Goal: Information Seeking & Learning: Learn about a topic

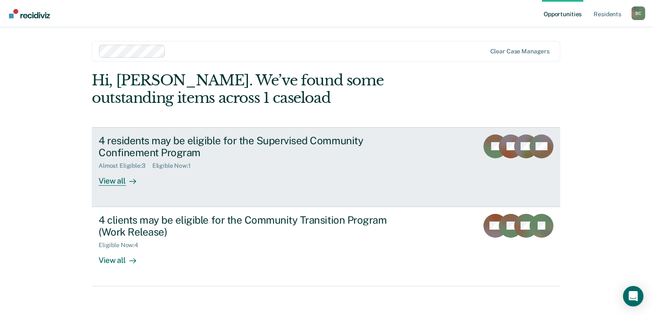
click at [115, 183] on div "View all" at bounding box center [123, 177] width 48 height 17
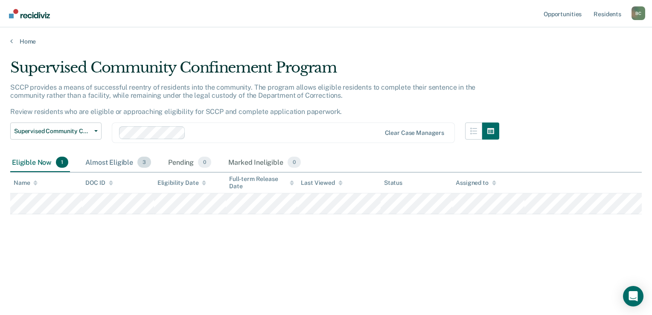
click at [125, 163] on div "Almost Eligible 3" at bounding box center [118, 162] width 69 height 19
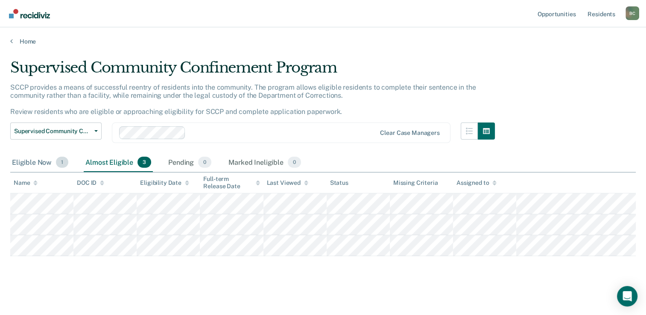
click at [29, 165] on div "Eligible Now 1" at bounding box center [40, 162] width 60 height 19
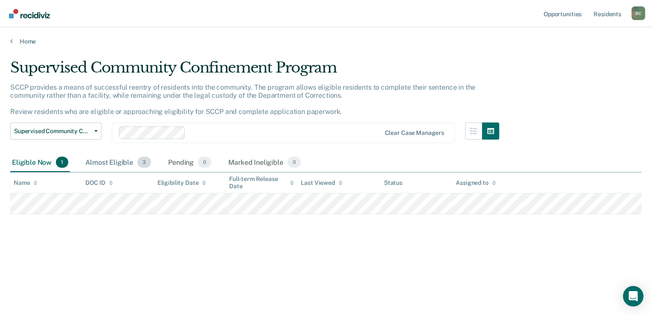
click at [105, 162] on div "Almost Eligible 3" at bounding box center [118, 162] width 69 height 19
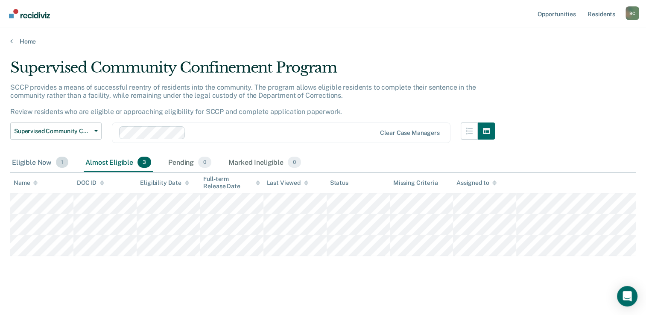
click at [38, 162] on div "Eligible Now 1" at bounding box center [40, 162] width 60 height 19
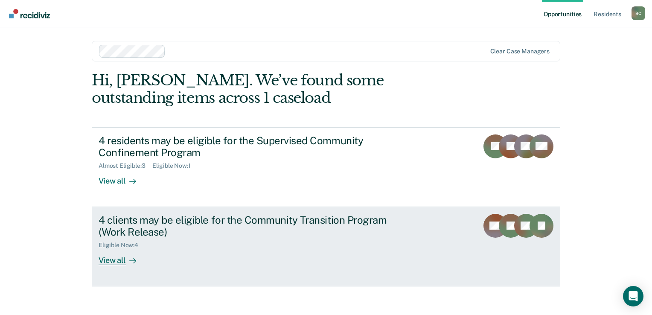
click at [118, 266] on link "4 clients may be eligible for the Community Transition Program (Work Release) E…" at bounding box center [326, 246] width 469 height 79
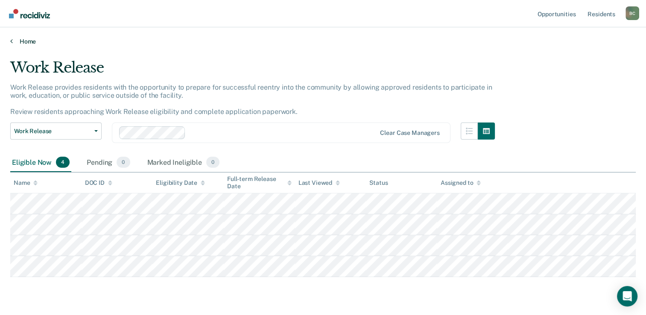
click at [12, 42] on icon at bounding box center [11, 41] width 3 height 7
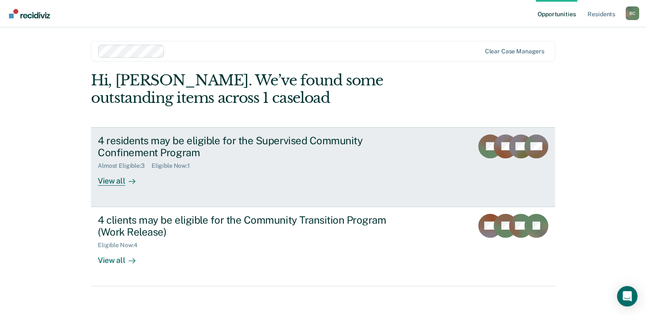
click at [101, 179] on div "View all" at bounding box center [122, 177] width 48 height 17
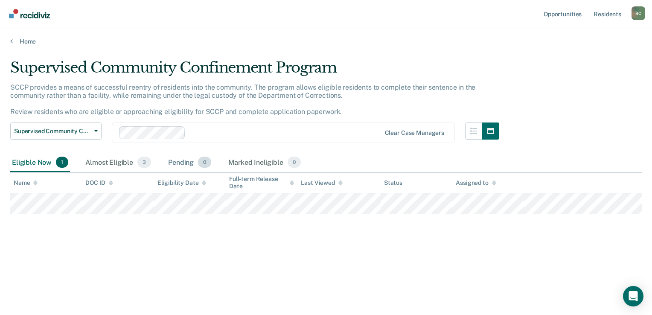
click at [183, 160] on div "Pending 0" at bounding box center [190, 162] width 47 height 19
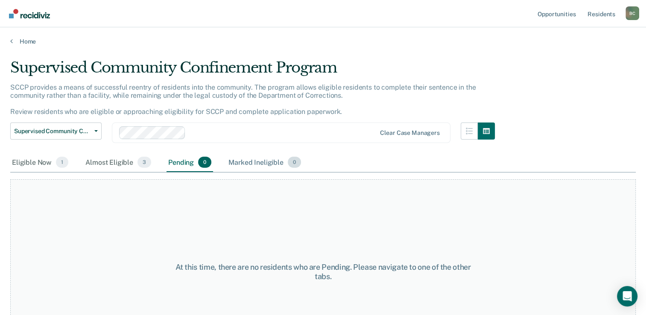
click at [257, 161] on div "Marked Ineligible 0" at bounding box center [265, 162] width 76 height 19
click at [176, 165] on div "Pending 0" at bounding box center [190, 162] width 47 height 19
click at [122, 165] on div "Almost Eligible 3" at bounding box center [118, 162] width 69 height 19
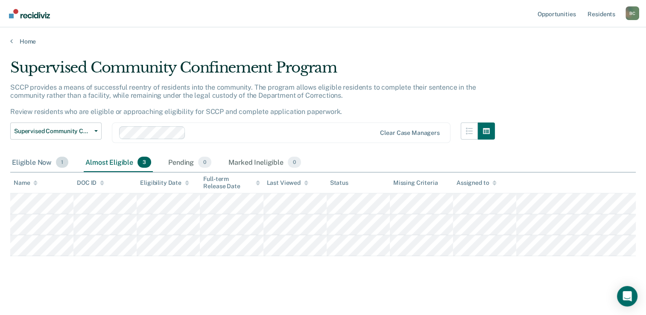
click at [28, 164] on div "Eligible Now 1" at bounding box center [40, 162] width 60 height 19
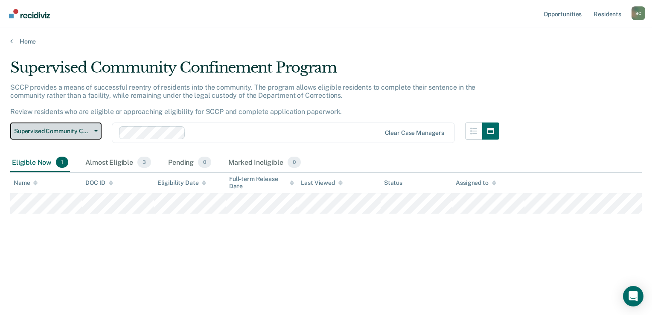
click at [94, 131] on button "Supervised Community Confinement Program" at bounding box center [55, 131] width 91 height 17
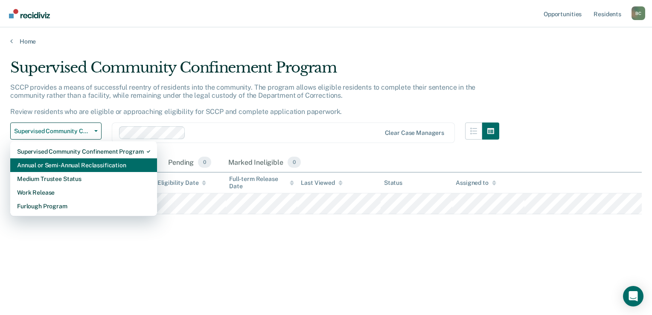
click at [91, 169] on div "Annual or Semi-Annual Reclassification" at bounding box center [83, 165] width 133 height 14
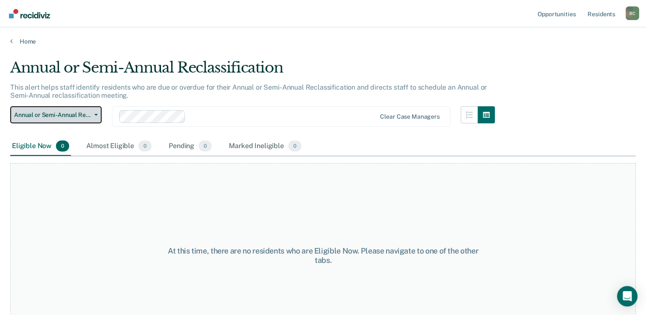
click at [94, 112] on button "Annual or Semi-Annual Reclassification" at bounding box center [55, 114] width 91 height 17
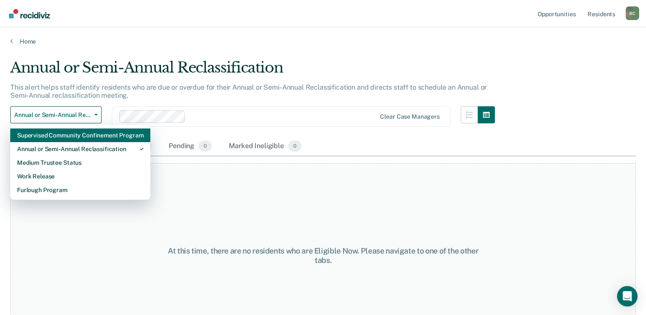
click at [84, 136] on div "Supervised Community Confinement Program" at bounding box center [80, 136] width 126 height 14
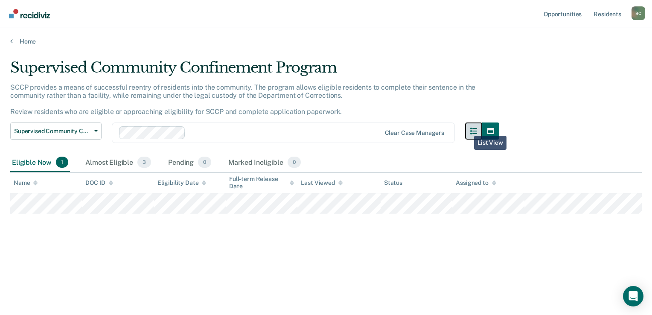
click at [470, 129] on icon "button" at bounding box center [473, 131] width 7 height 7
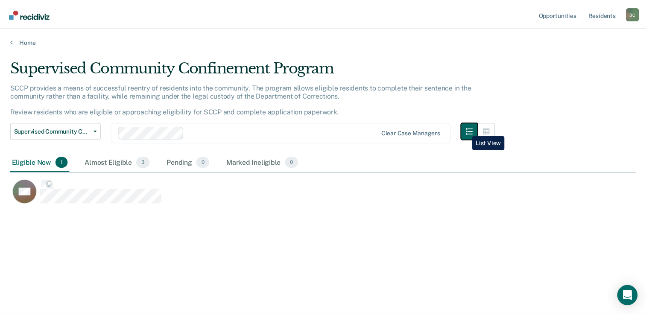
scroll to position [7, 7]
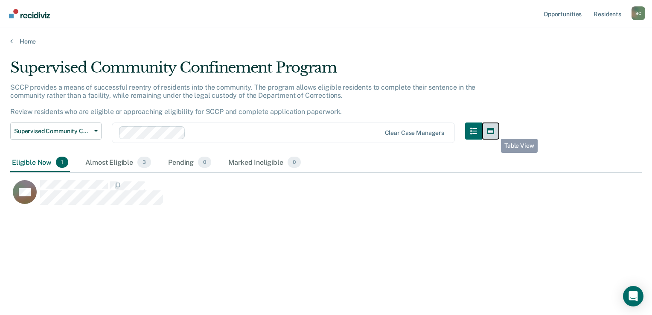
click at [494, 132] on icon "button" at bounding box center [491, 131] width 7 height 6
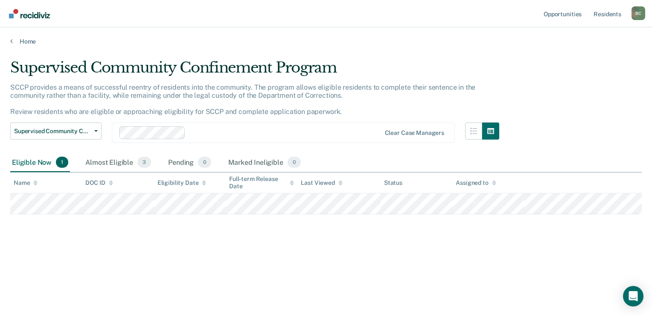
click at [354, 103] on div "SCCP provides a means of successful reentry of residents into the community. Th…" at bounding box center [254, 103] width 489 height 40
click at [13, 41] on link "Home" at bounding box center [326, 42] width 632 height 8
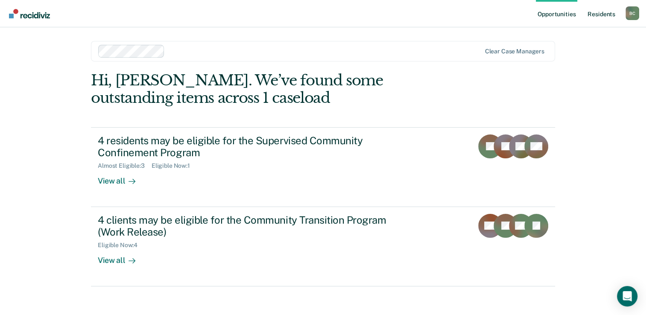
click at [603, 15] on link "Resident s" at bounding box center [601, 13] width 31 height 27
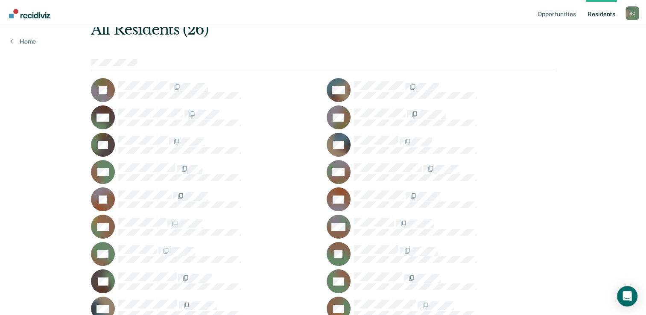
scroll to position [85, 0]
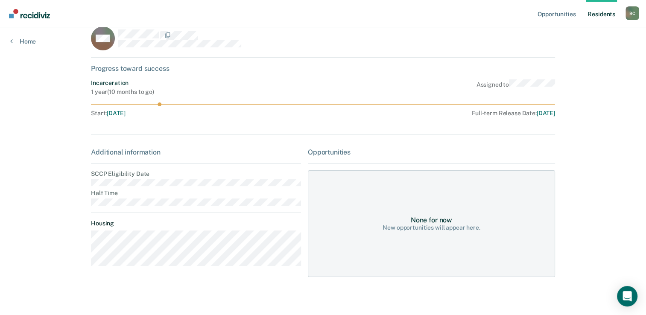
scroll to position [20, 0]
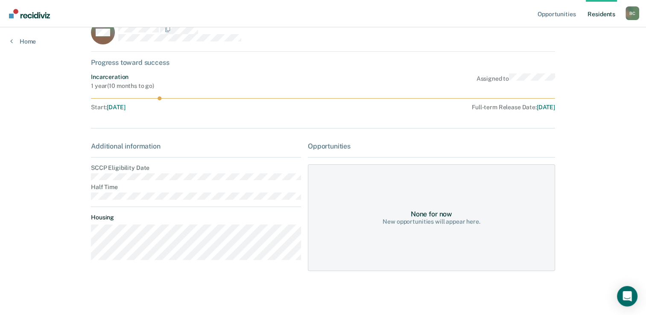
drag, startPoint x: 155, startPoint y: 98, endPoint x: 183, endPoint y: 98, distance: 28.2
click at [183, 98] on icon at bounding box center [323, 98] width 464 height 4
drag, startPoint x: 158, startPoint y: 98, endPoint x: 254, endPoint y: 98, distance: 96.1
click at [254, 98] on icon at bounding box center [323, 98] width 464 height 4
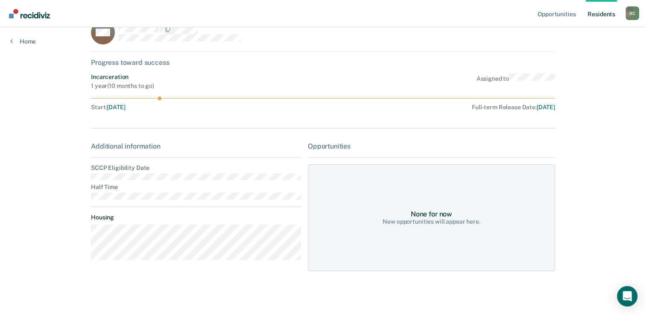
scroll to position [0, 0]
